Goal: Information Seeking & Learning: Learn about a topic

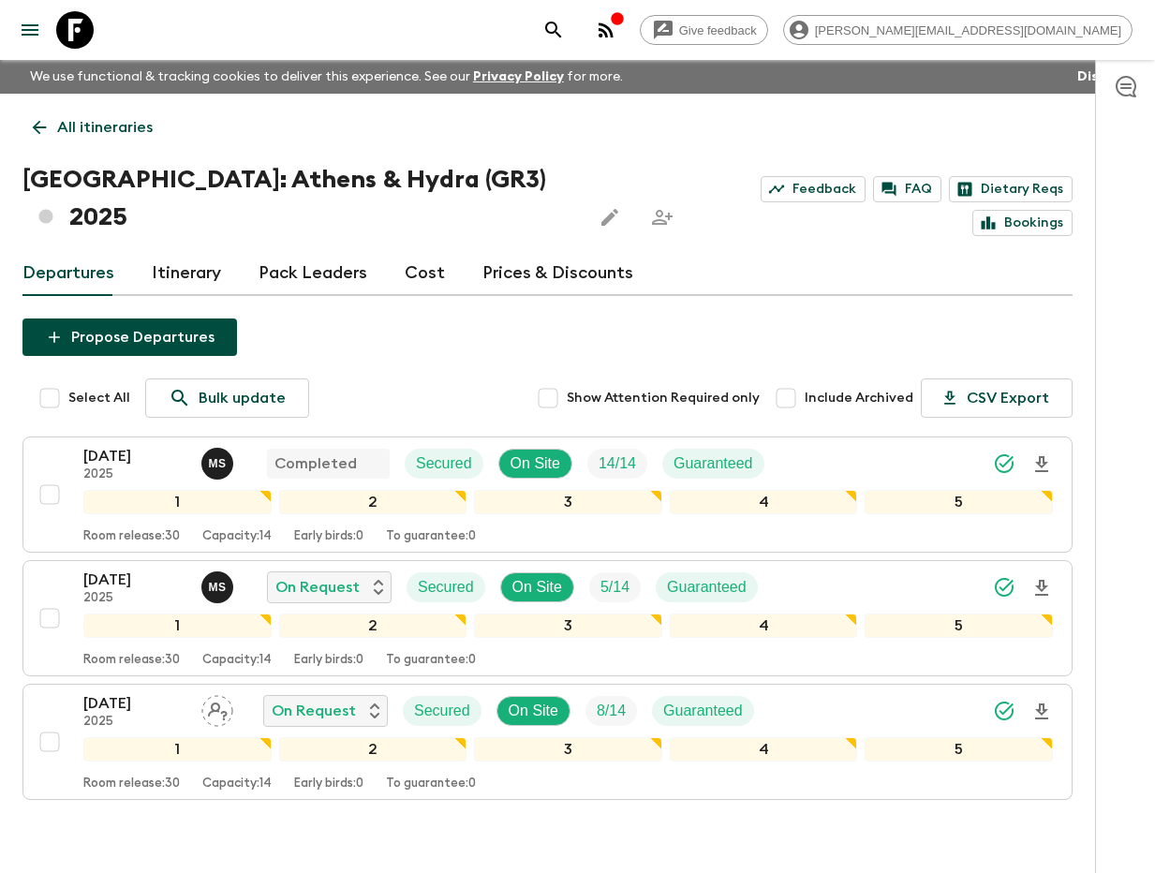
scroll to position [60, 0]
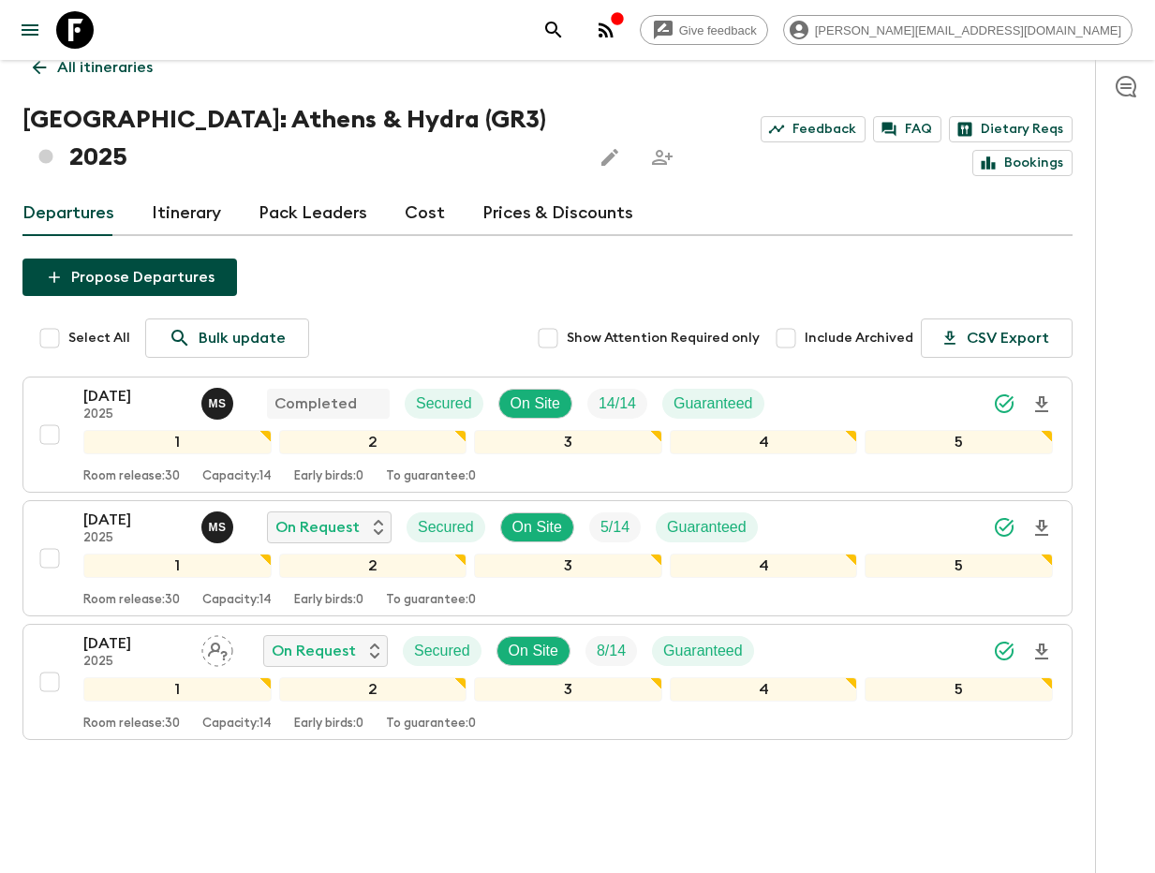
click at [572, 31] on button "search adventures" at bounding box center [553, 29] width 37 height 37
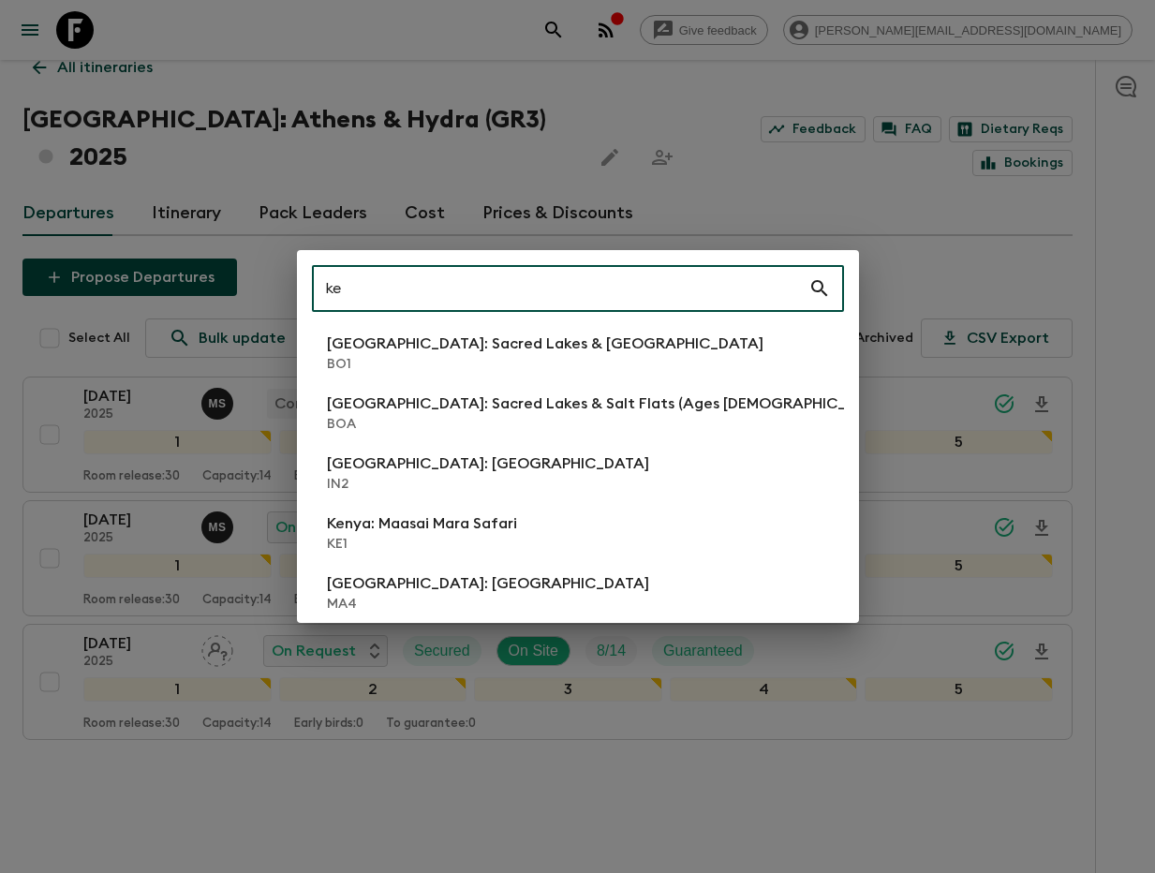
type input "ke1"
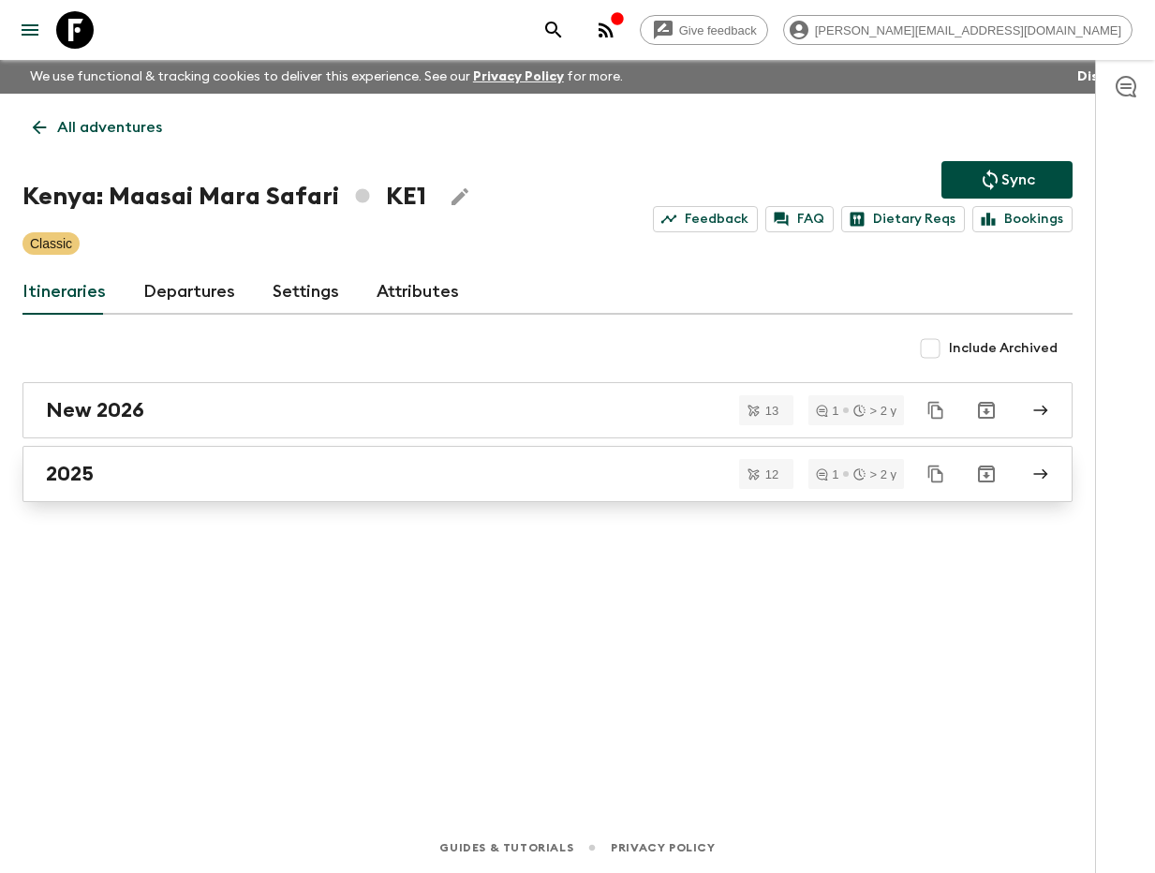
click at [253, 464] on div "2025" at bounding box center [529, 474] width 967 height 24
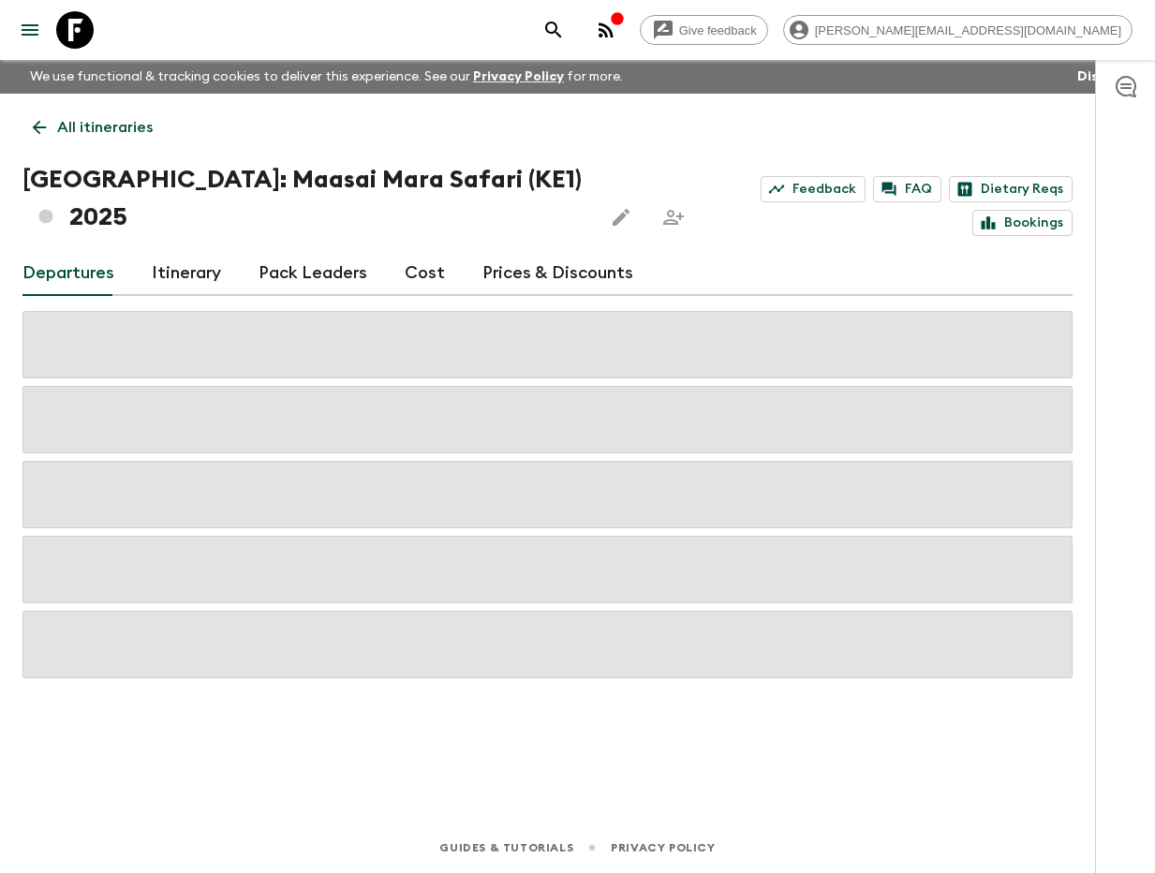
click at [194, 251] on link "Itinerary" at bounding box center [186, 273] width 69 height 45
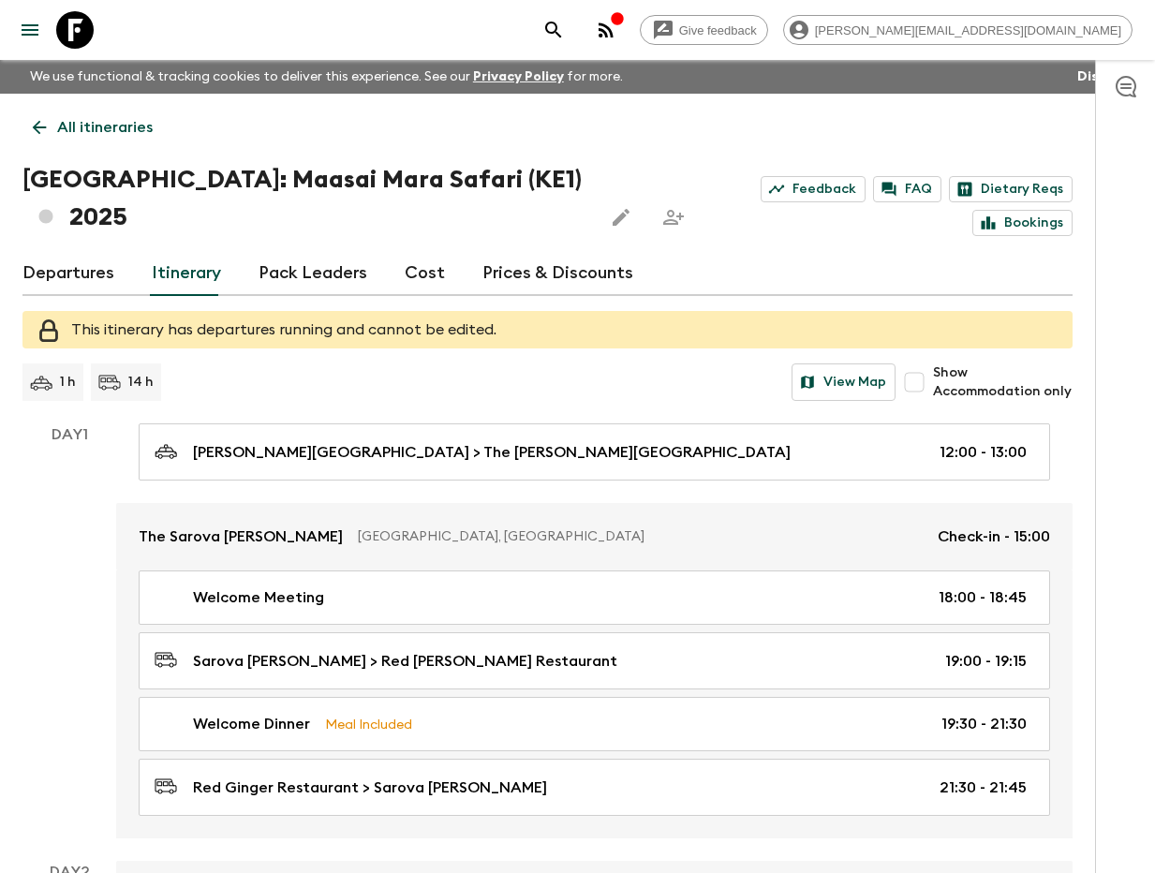
scroll to position [641, 0]
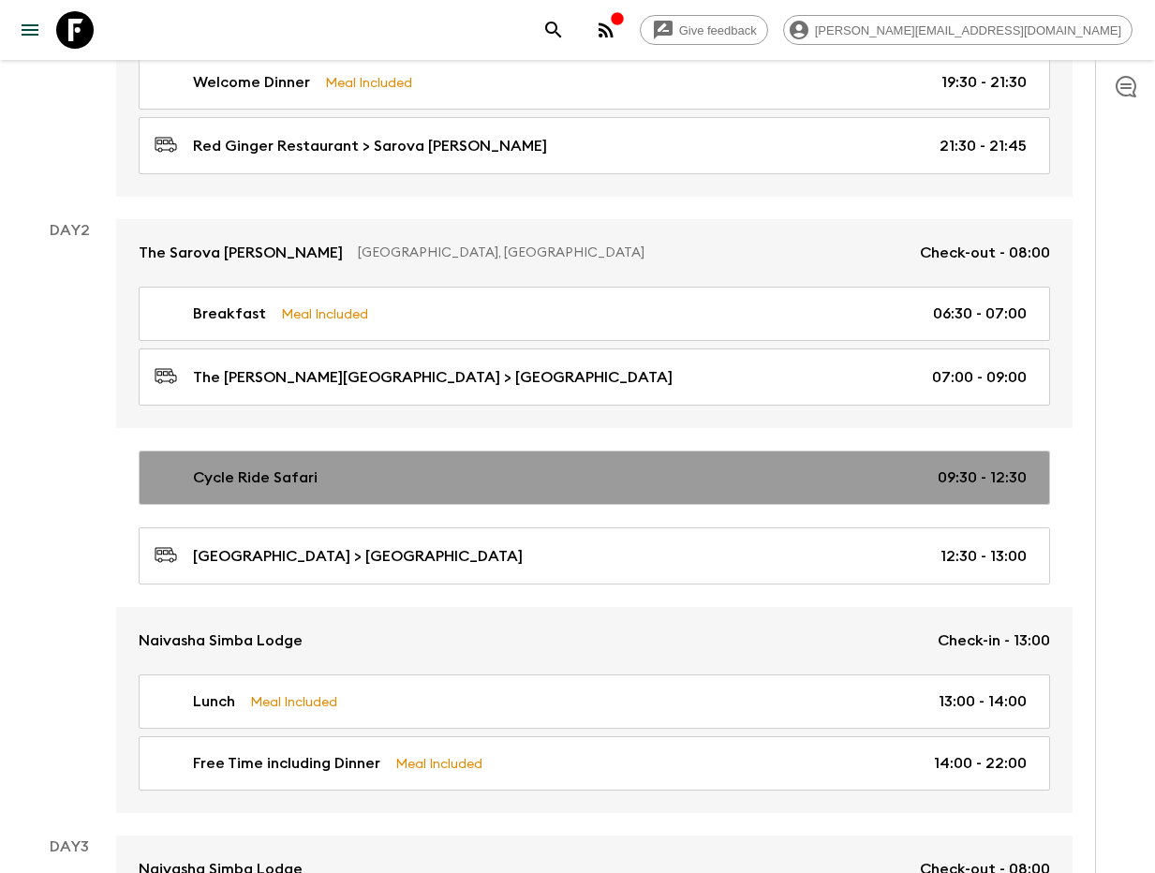
click at [519, 466] on div "Cycle Ride Safari 09:30 - 12:30" at bounding box center [591, 477] width 872 height 22
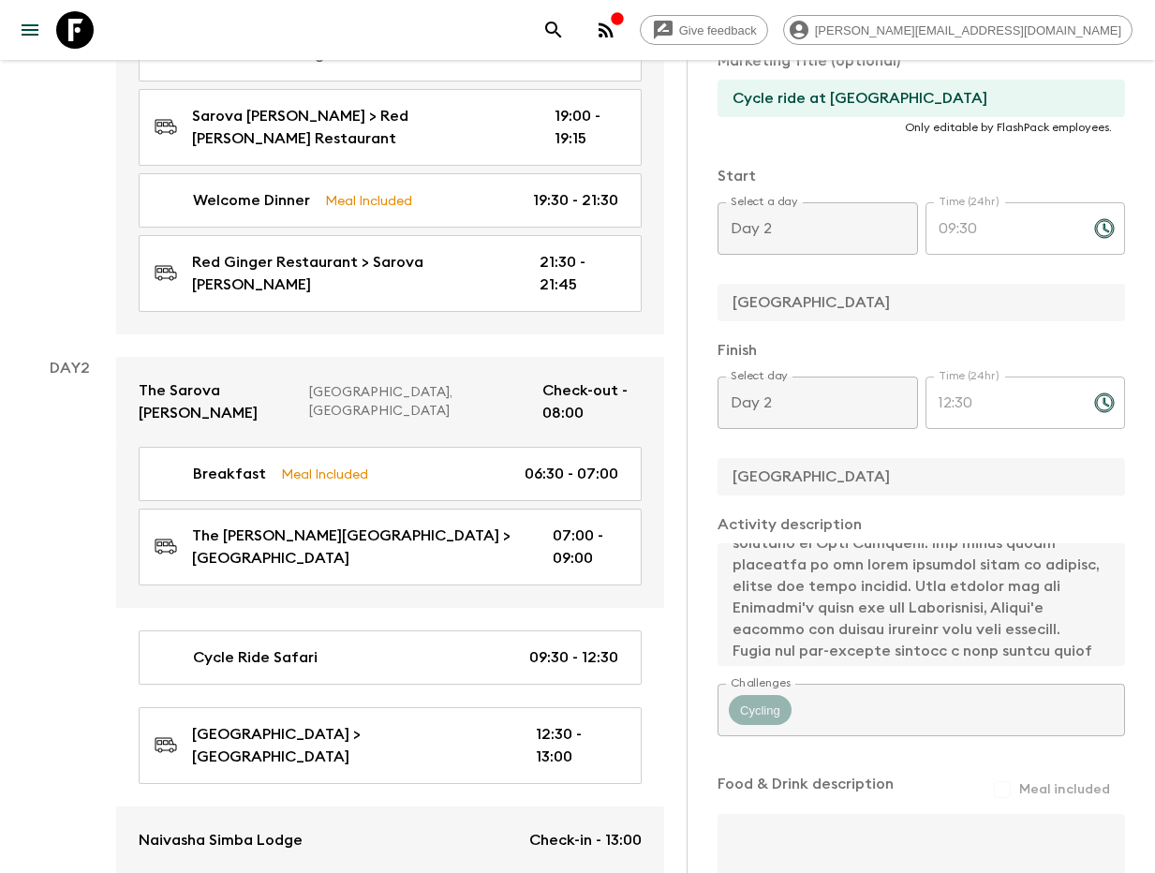
scroll to position [452, 0]
click at [565, 21] on icon "search adventures" at bounding box center [553, 30] width 22 height 22
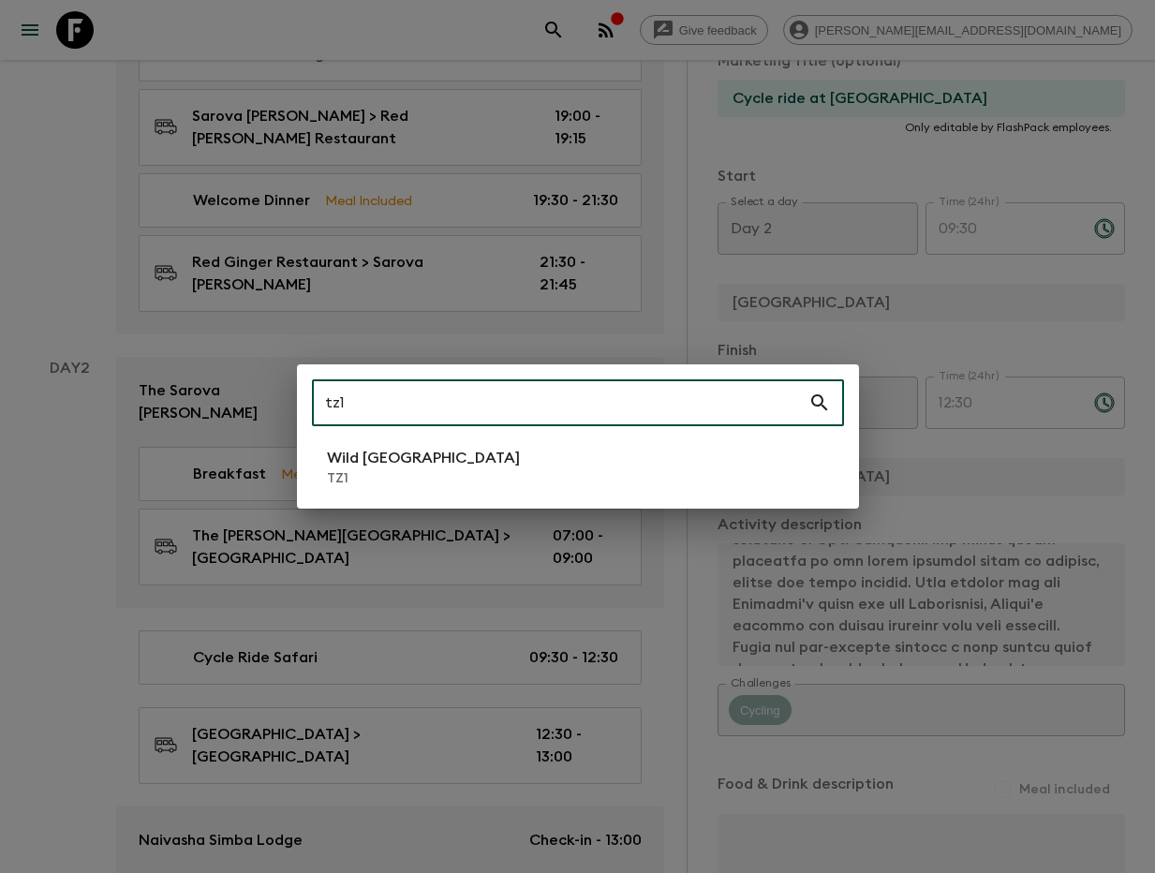
type input "tz1"
click at [425, 483] on li "Wild Tanzania TZ1" at bounding box center [578, 467] width 532 height 52
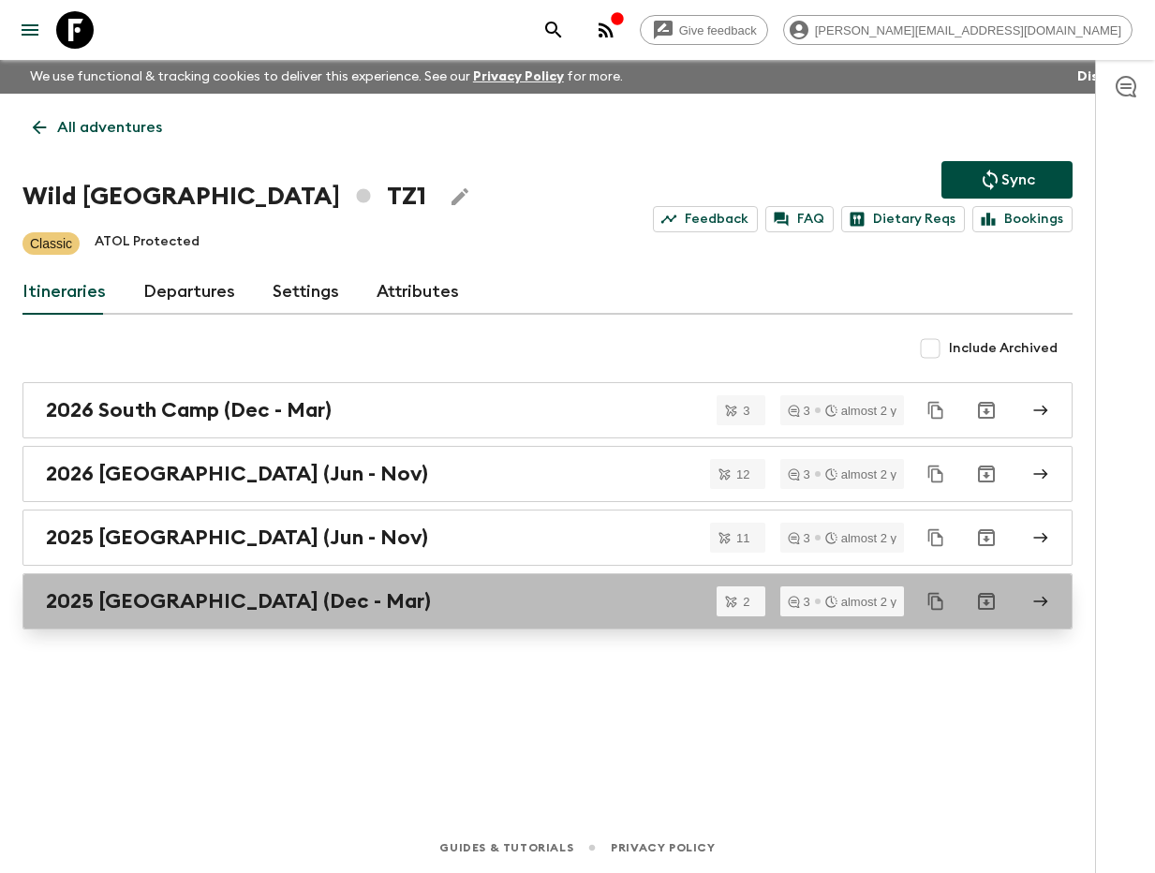
click at [368, 601] on div "2025 [GEOGRAPHIC_DATA] (Dec - Mar)" at bounding box center [529, 601] width 967 height 24
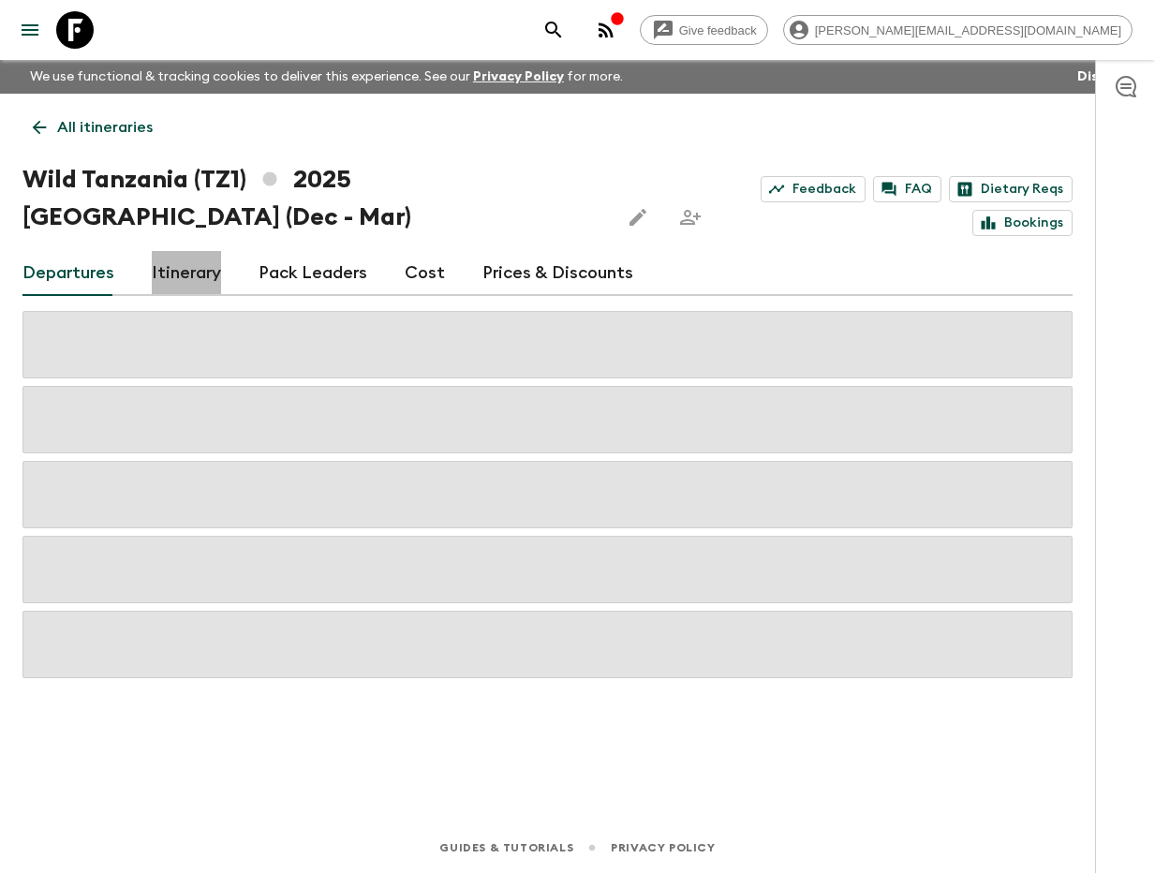
click at [172, 274] on link "Itinerary" at bounding box center [186, 273] width 69 height 45
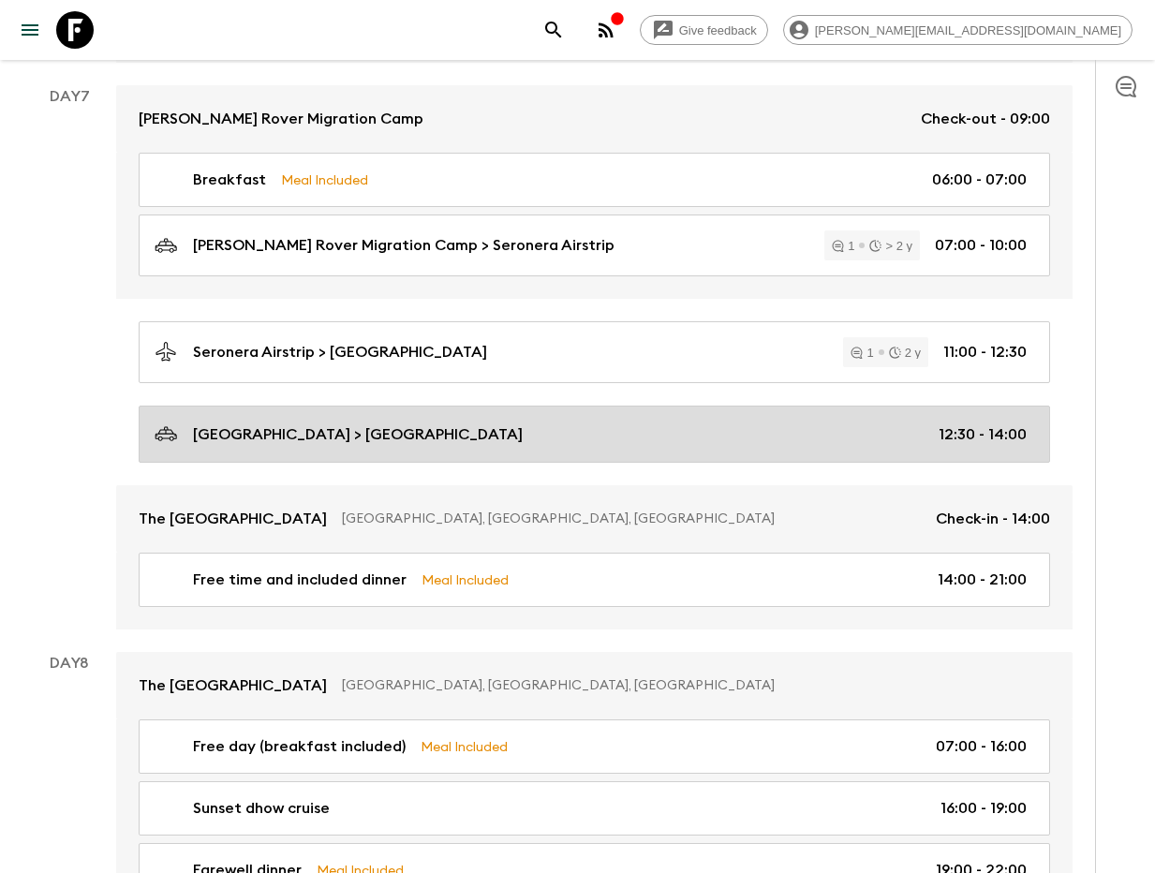
scroll to position [2410, 0]
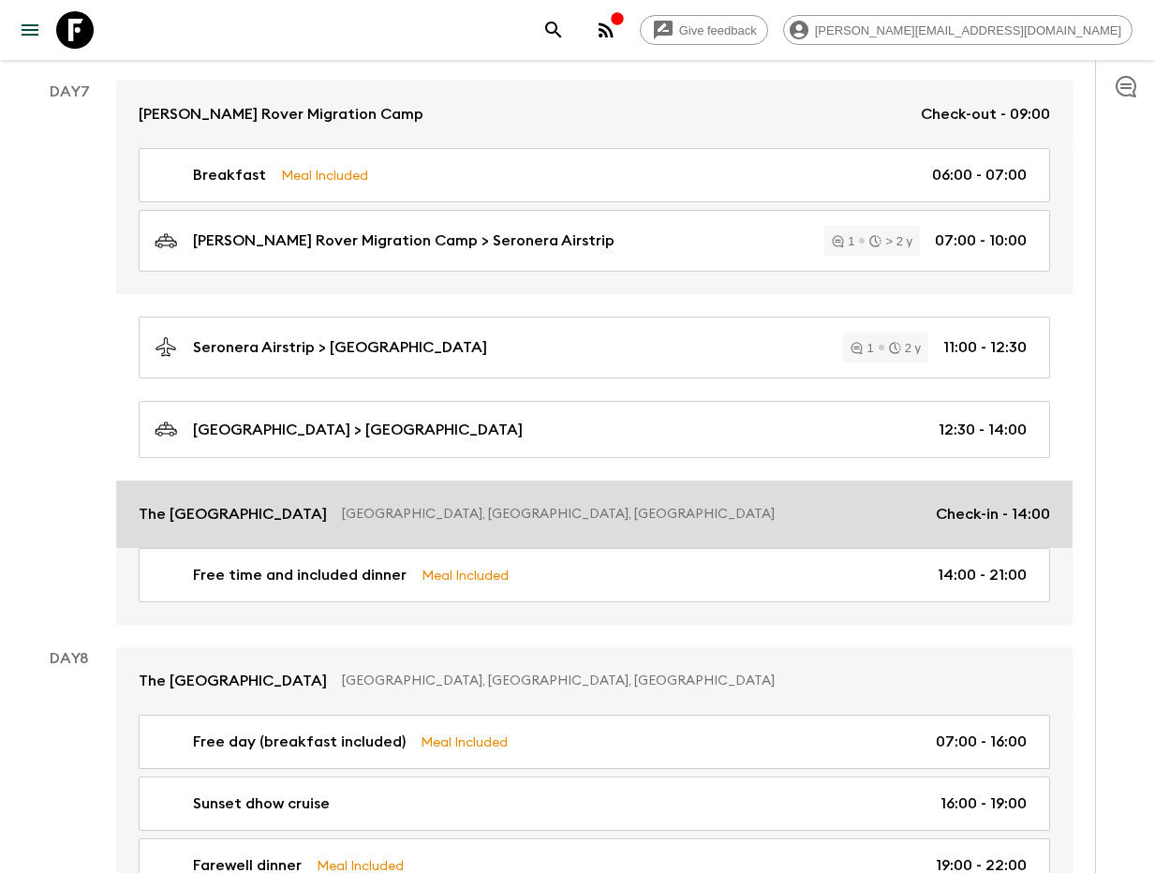
click at [945, 503] on link "The [GEOGRAPHIC_DATA], [GEOGRAPHIC_DATA], [GEOGRAPHIC_DATA] of Check-in - 14:00" at bounding box center [594, 513] width 956 height 67
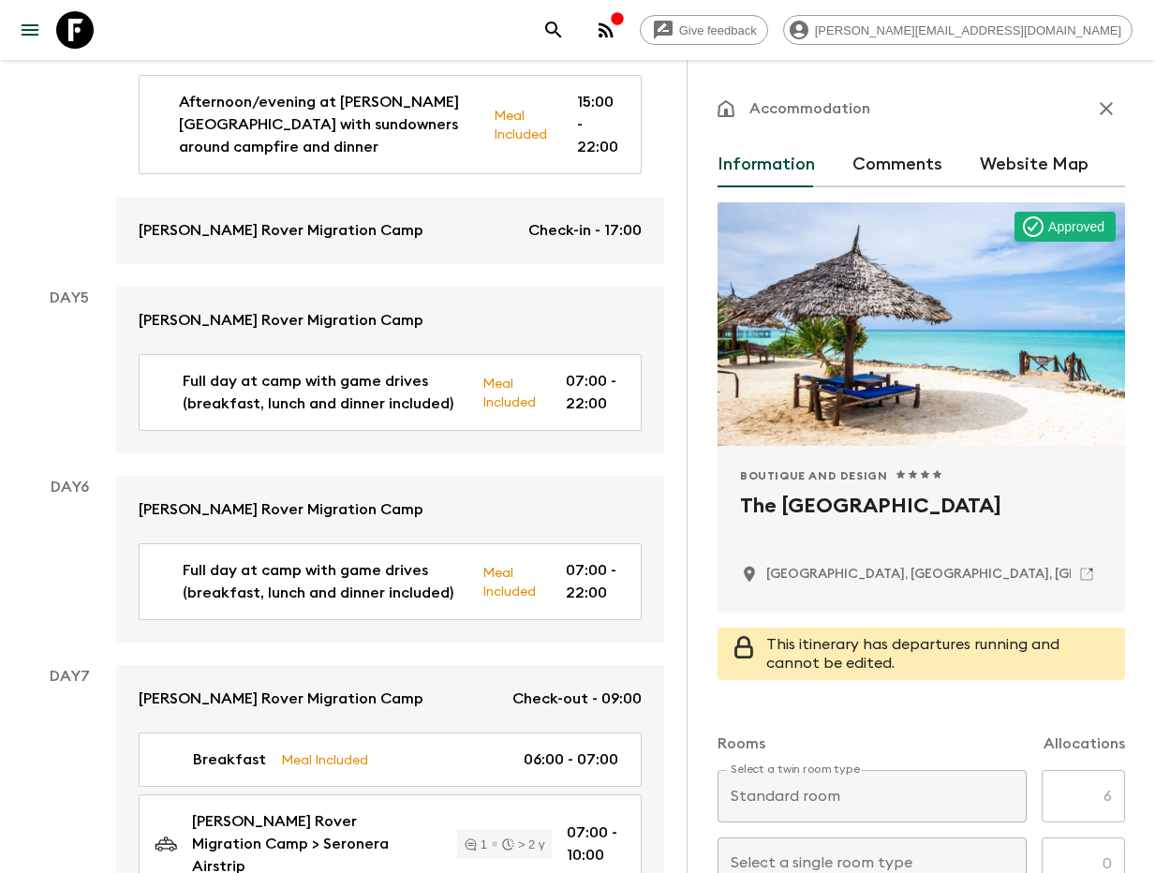
drag, startPoint x: 729, startPoint y: 500, endPoint x: 1094, endPoint y: 503, distance: 364.3
click at [1094, 501] on div "Boutique and Design 1 Star 2 Stars 3 Stars 4 Stars 5 Stars The Zanzibari Boutiq…" at bounding box center [920, 529] width 407 height 167
